Goal: Information Seeking & Learning: Learn about a topic

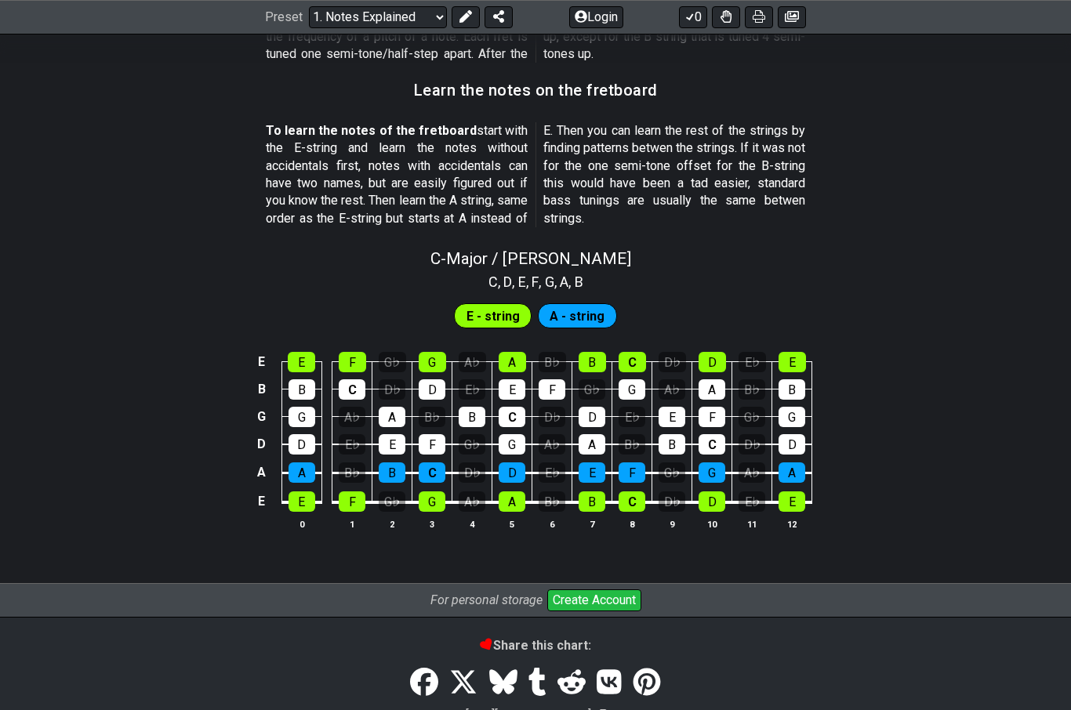
scroll to position [1372, 0]
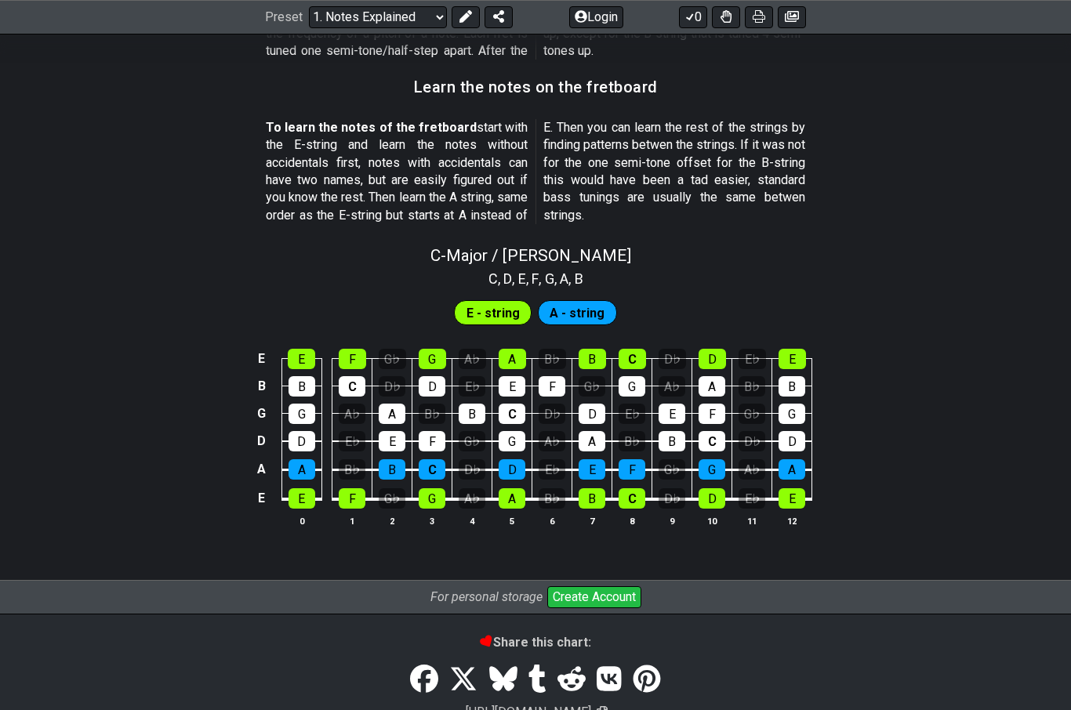
scroll to position [1327, 0]
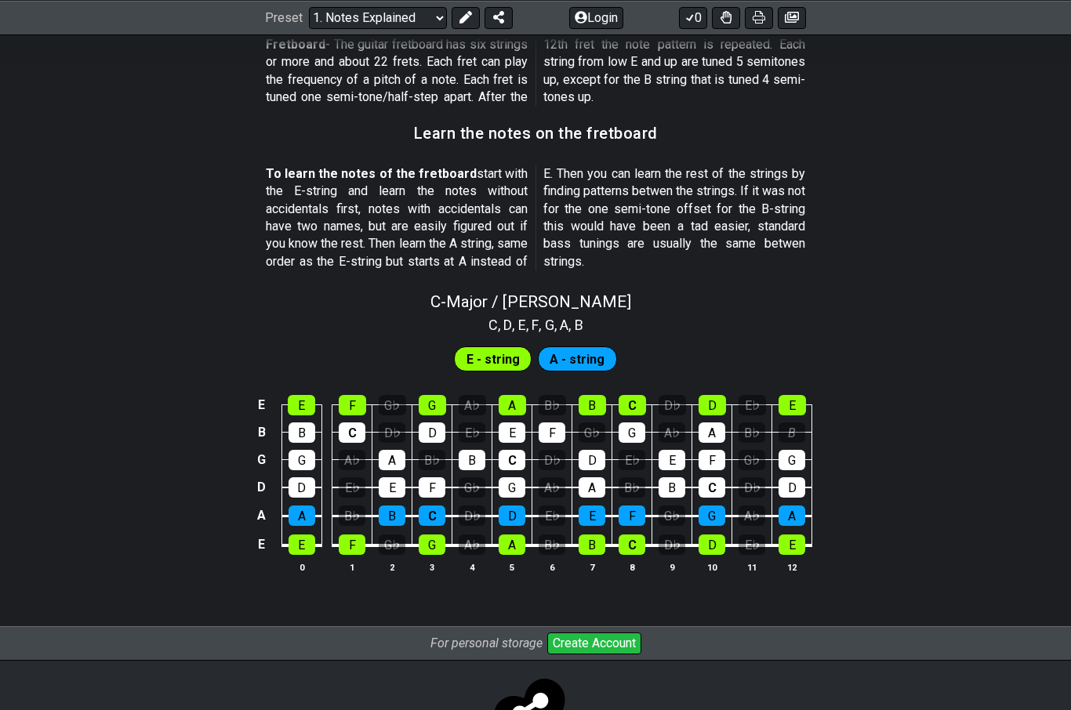
click at [758, 378] on td "E♭" at bounding box center [752, 391] width 40 height 27
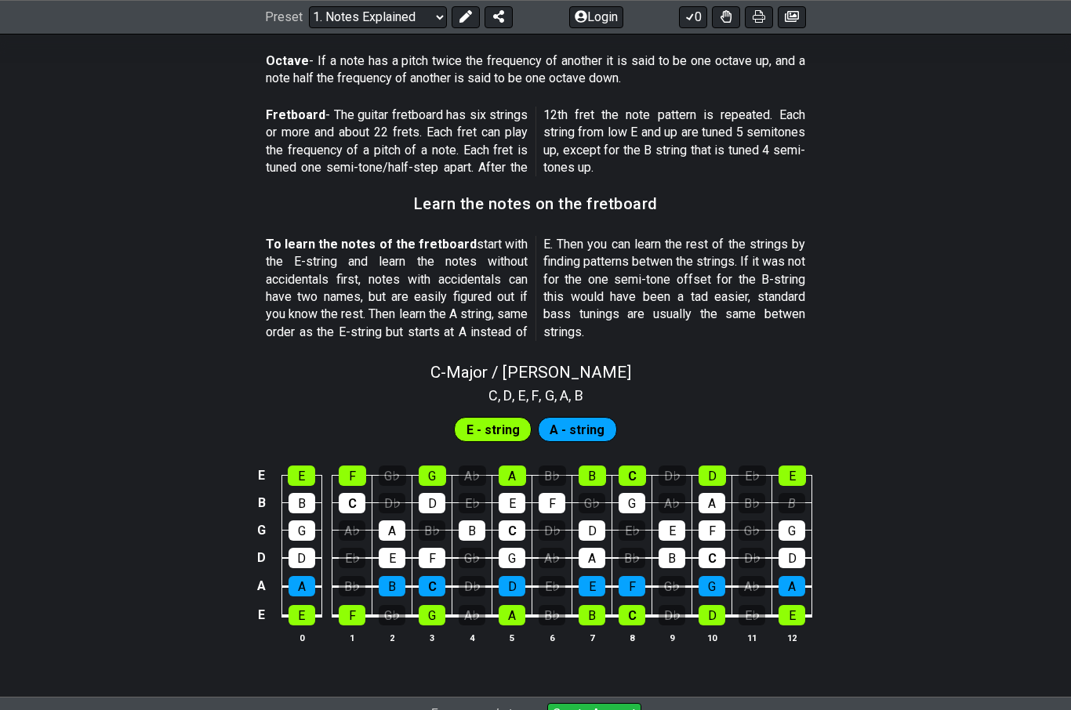
scroll to position [1254, 0]
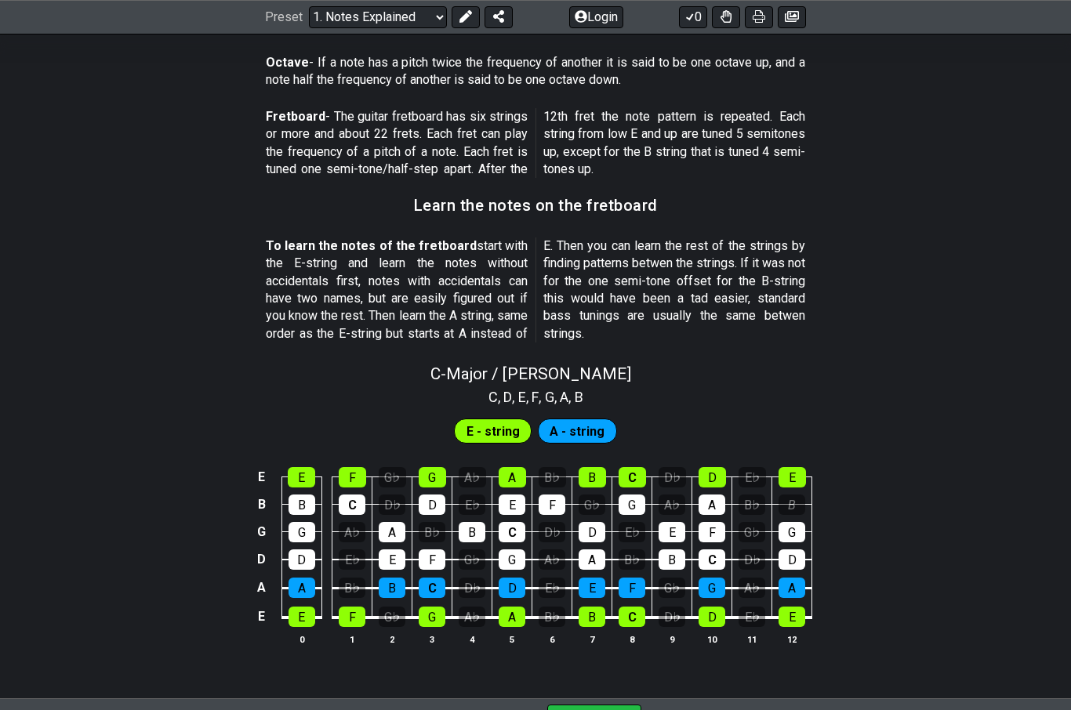
click at [835, 232] on section "To learn the notes of the fretboard start with the E-string and learn the notes…" at bounding box center [535, 294] width 1071 height 124
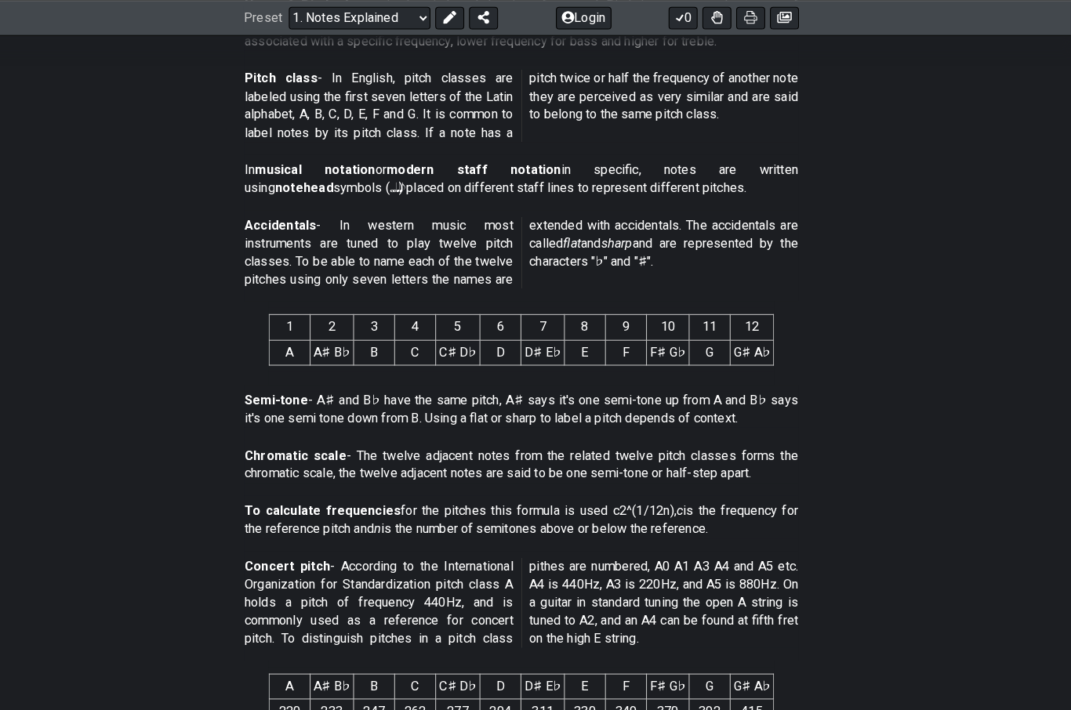
scroll to position [552, 0]
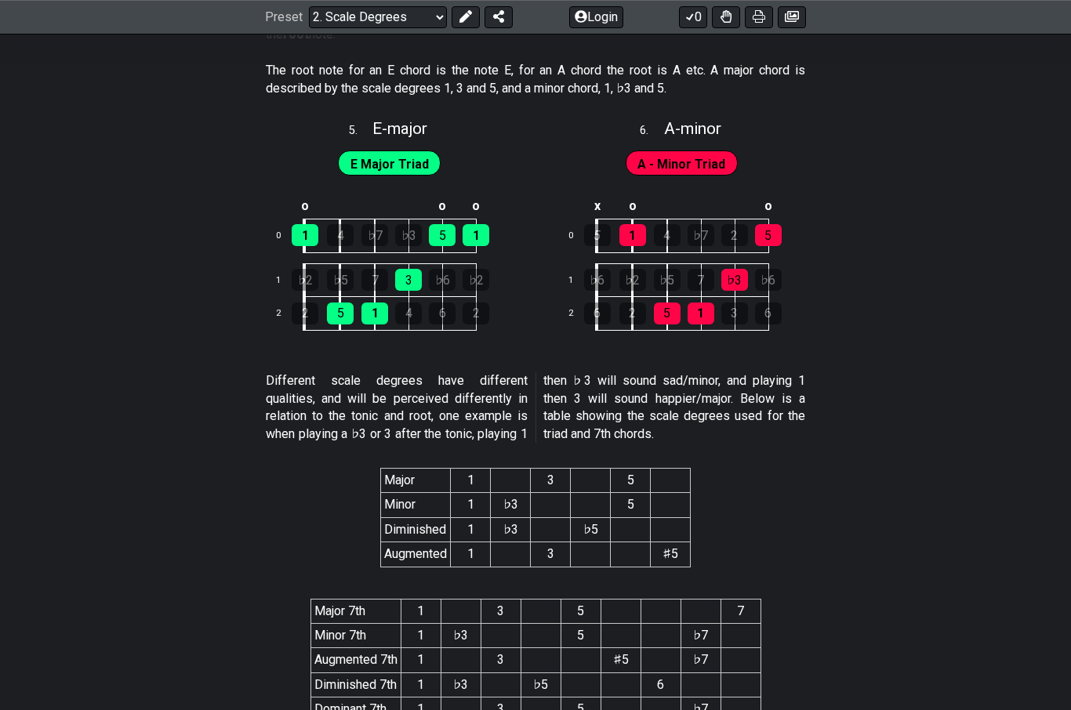
scroll to position [2677, 0]
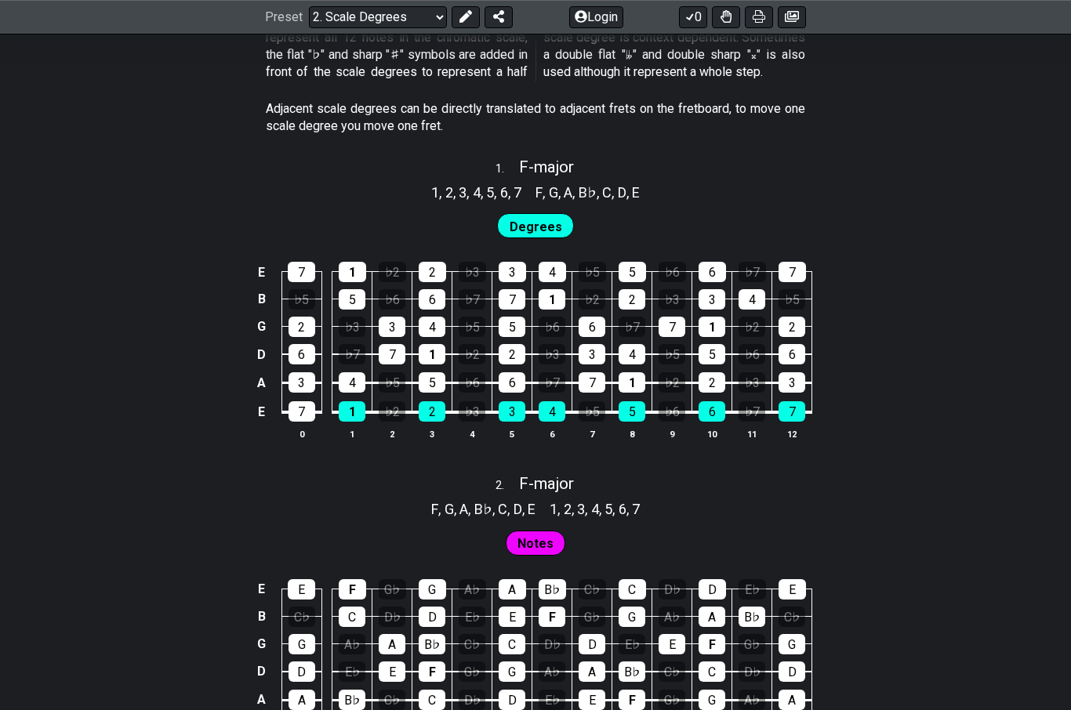
scroll to position [926, 0]
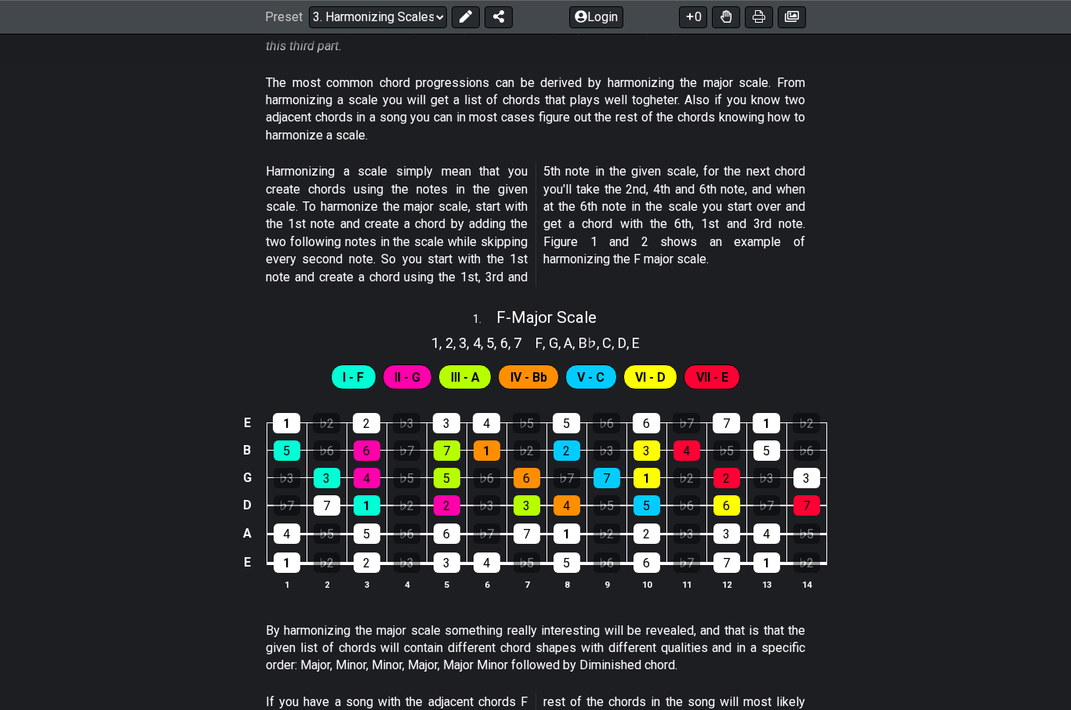
scroll to position [406, 0]
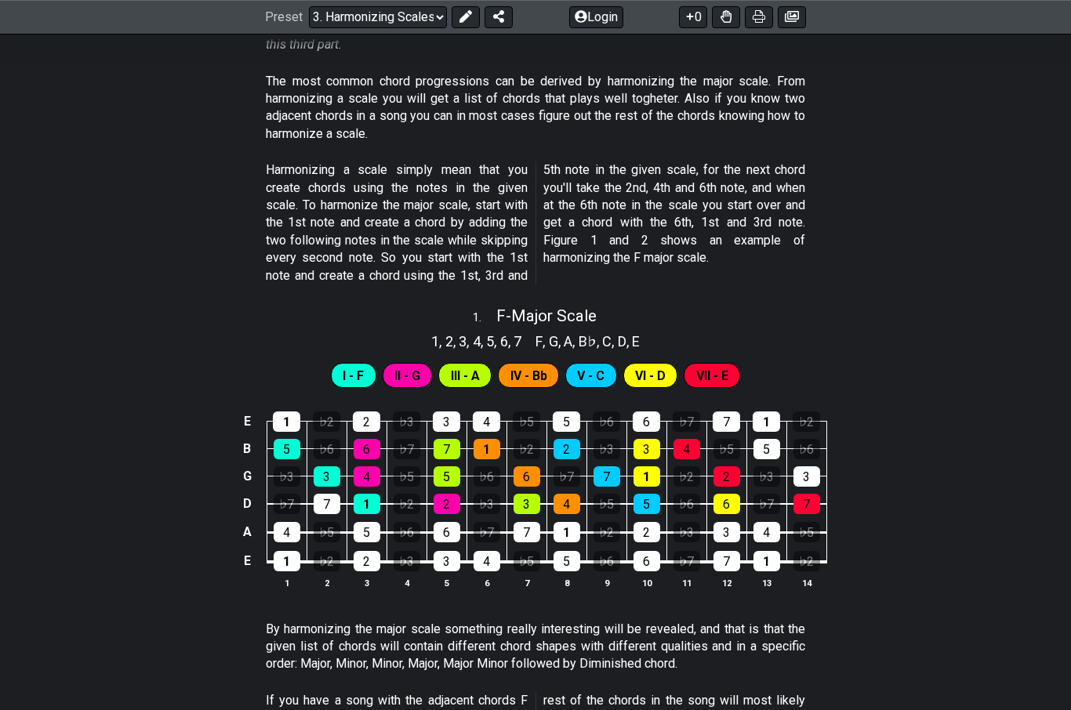
click at [1030, 404] on div "E 1 ♭2 2 ♭3 3 4 ♭5 5 ♭6 6 ♭7 7 1 ♭2 B 5 ♭6 6 ♭7 7 1 ♭2 2 ♭3 3 4 ♭5 5 ♭6 G ♭3 3 …" at bounding box center [535, 502] width 1071 height 220
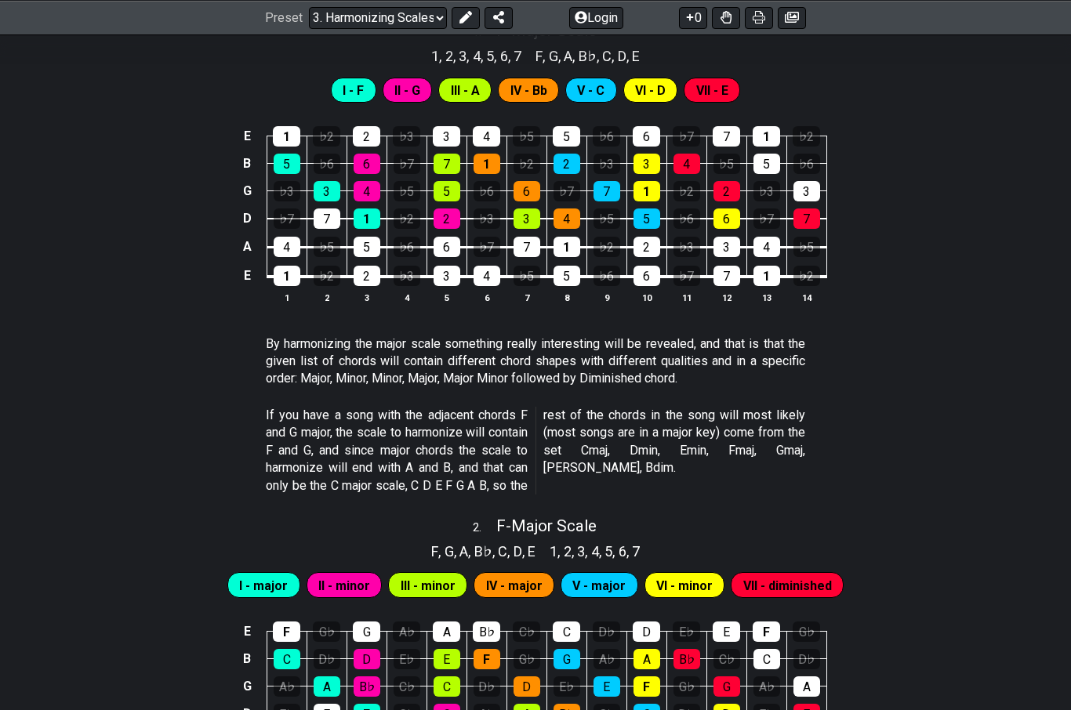
scroll to position [684, 0]
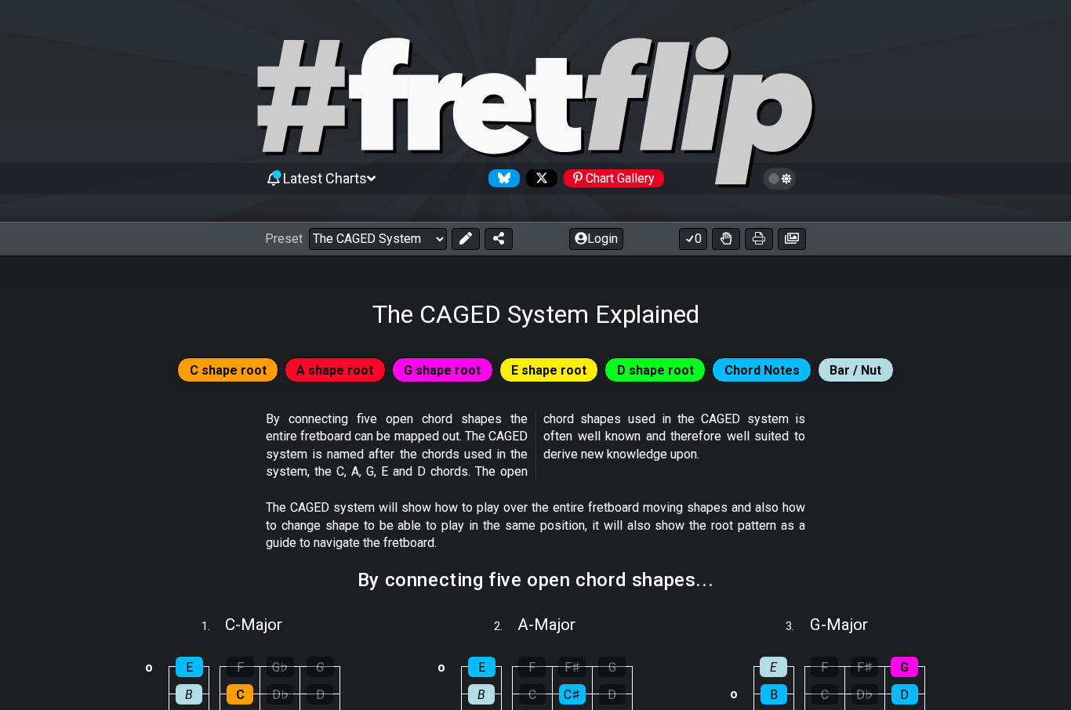
click at [752, 248] on button at bounding box center [759, 239] width 28 height 22
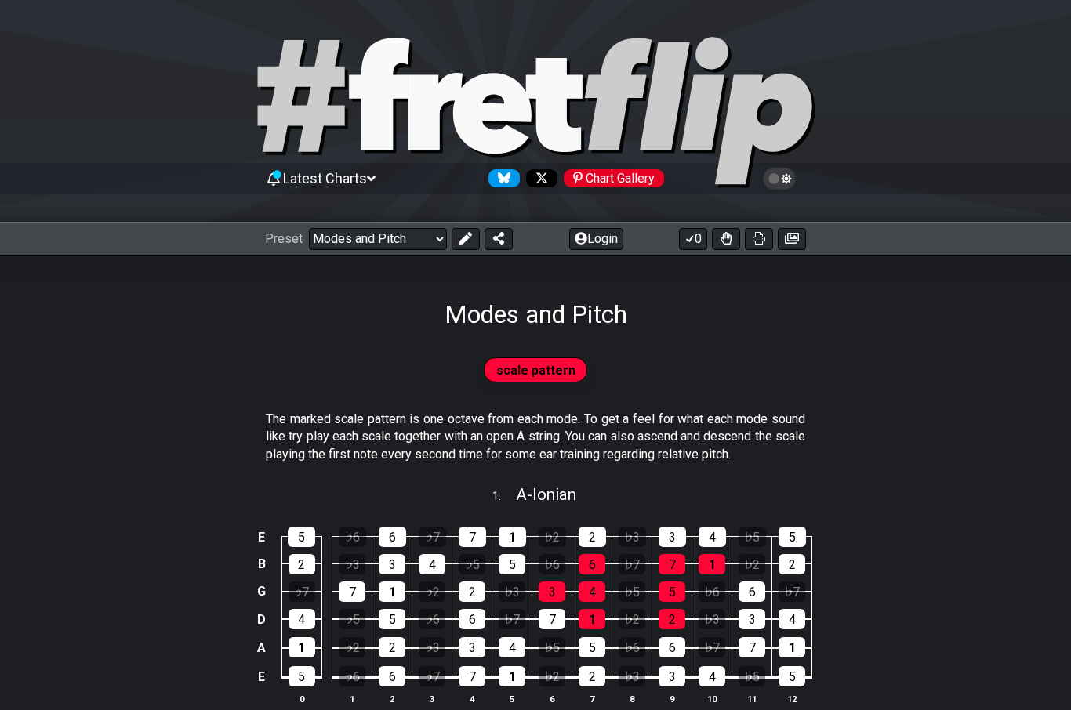
click at [779, 705] on th "12" at bounding box center [792, 699] width 40 height 16
